Goal: Use online tool/utility: Utilize a website feature to perform a specific function

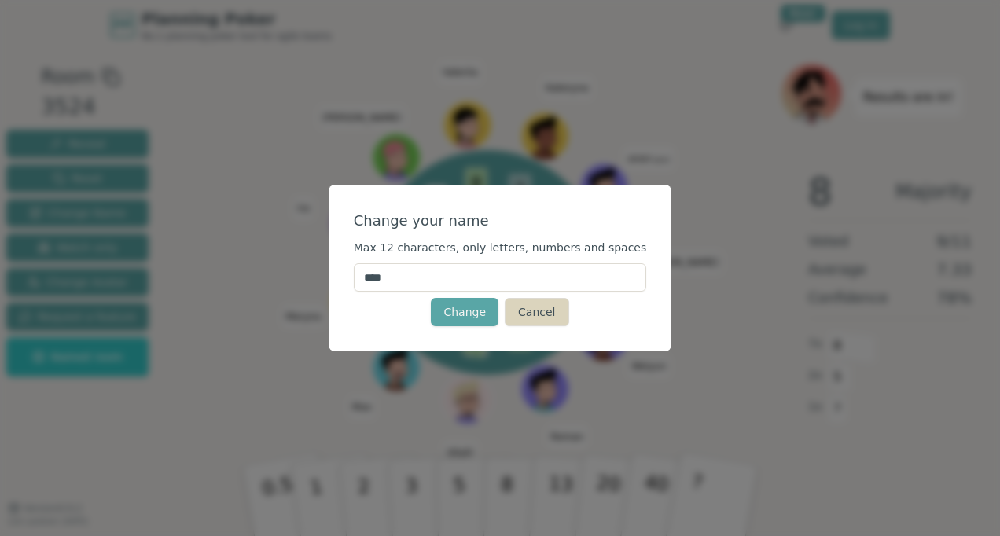
click at [530, 312] on button "Cancel" at bounding box center [536, 312] width 64 height 28
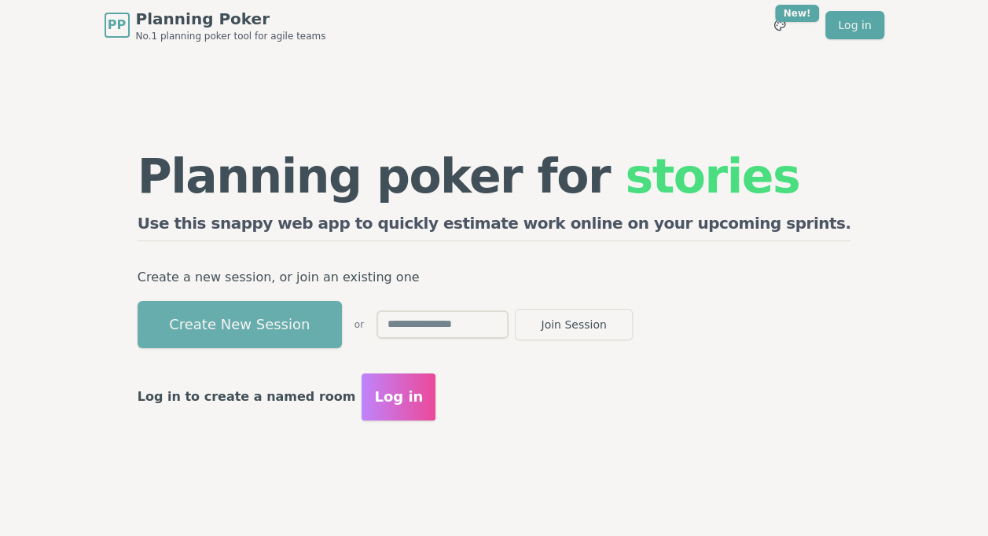
click at [342, 316] on button "Create New Session" at bounding box center [240, 324] width 204 height 47
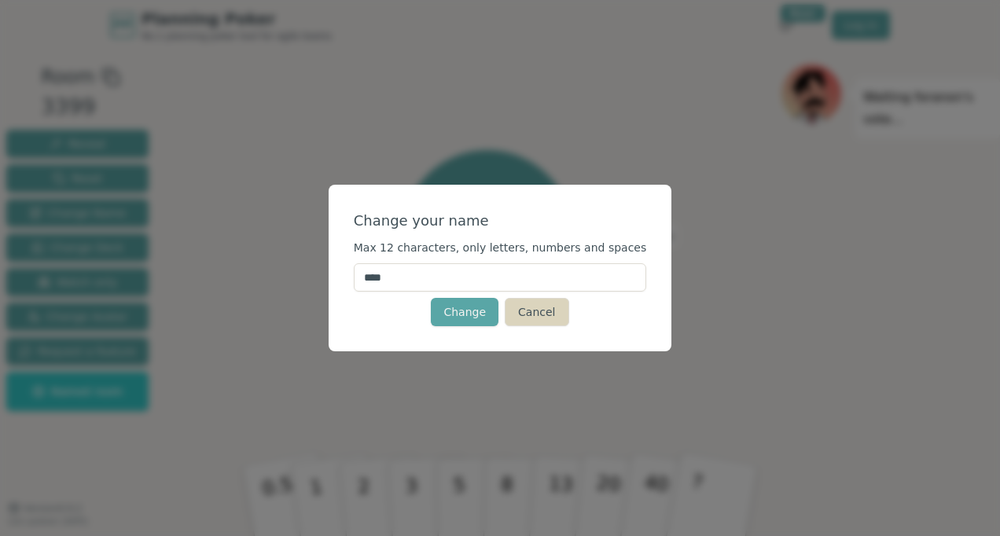
click at [522, 305] on button "Cancel" at bounding box center [536, 312] width 64 height 28
